Goal: Check status: Check status

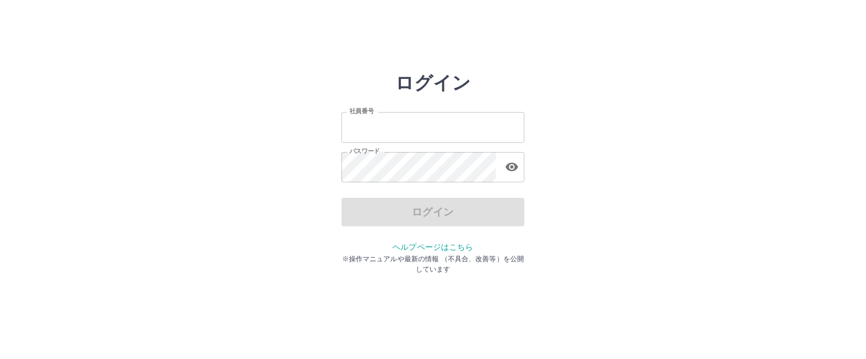
type input "*******"
click at [395, 211] on div "ログイン" at bounding box center [433, 212] width 183 height 29
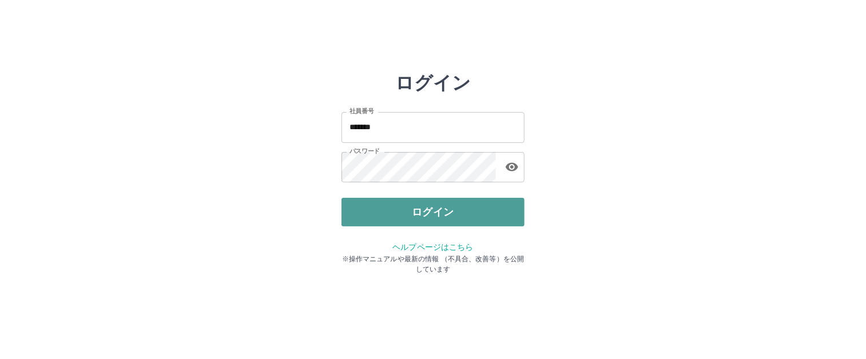
click at [393, 210] on button "ログイン" at bounding box center [433, 212] width 183 height 29
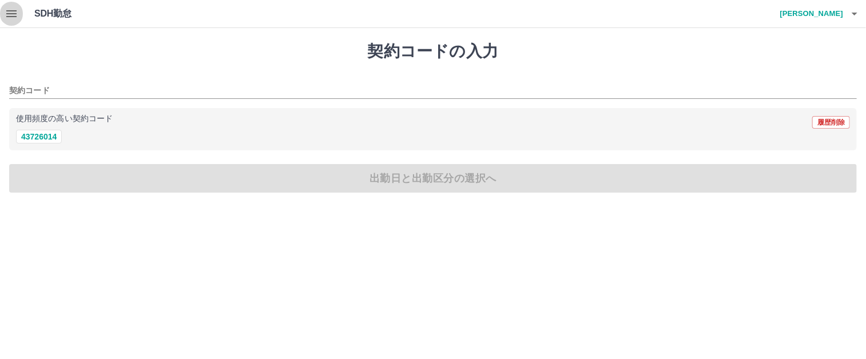
click at [12, 13] on icon "button" at bounding box center [11, 13] width 10 height 7
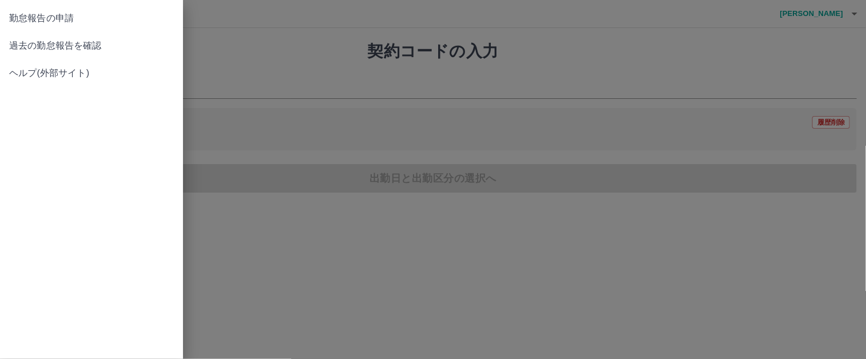
click at [29, 45] on span "過去の勤怠報告を確認" at bounding box center [91, 46] width 165 height 14
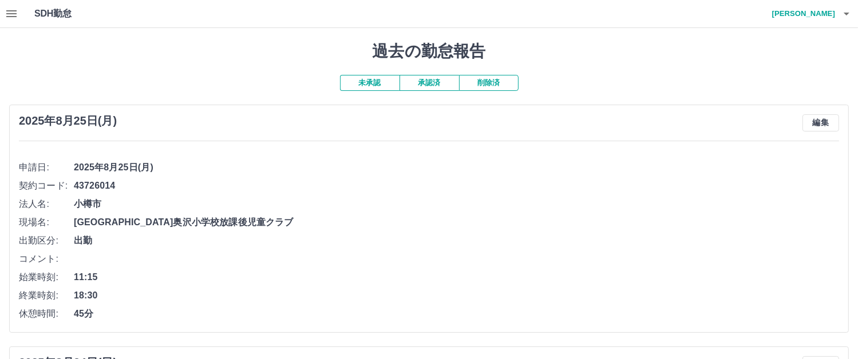
drag, startPoint x: 646, startPoint y: 64, endPoint x: 350, endPoint y: 177, distance: 316.1
click at [350, 176] on li "申請日: [DATE]" at bounding box center [429, 168] width 820 height 18
drag, startPoint x: 826, startPoint y: 1, endPoint x: 602, endPoint y: 37, distance: 226.6
